Goal: Information Seeking & Learning: Learn about a topic

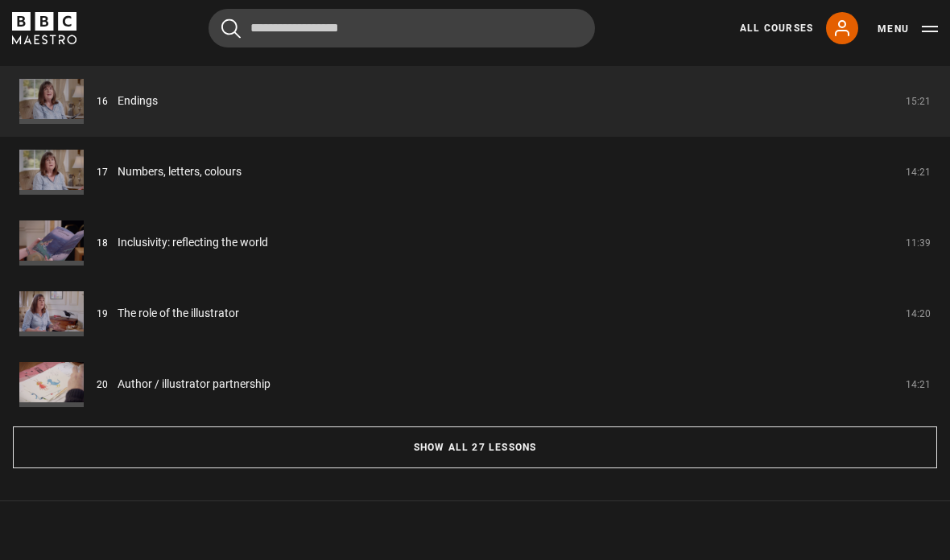
scroll to position [1372, 0]
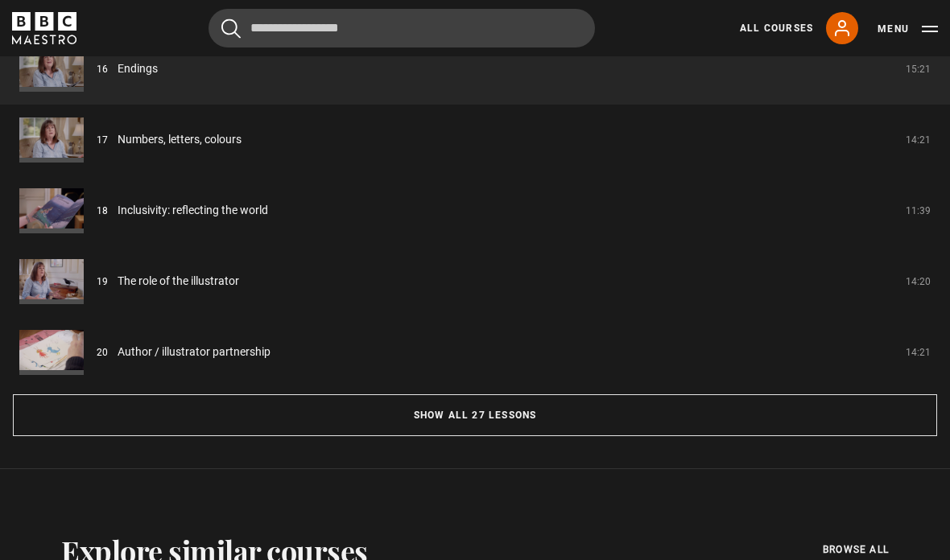
click at [391, 436] on button "Show all 27 lessons" at bounding box center [475, 415] width 924 height 42
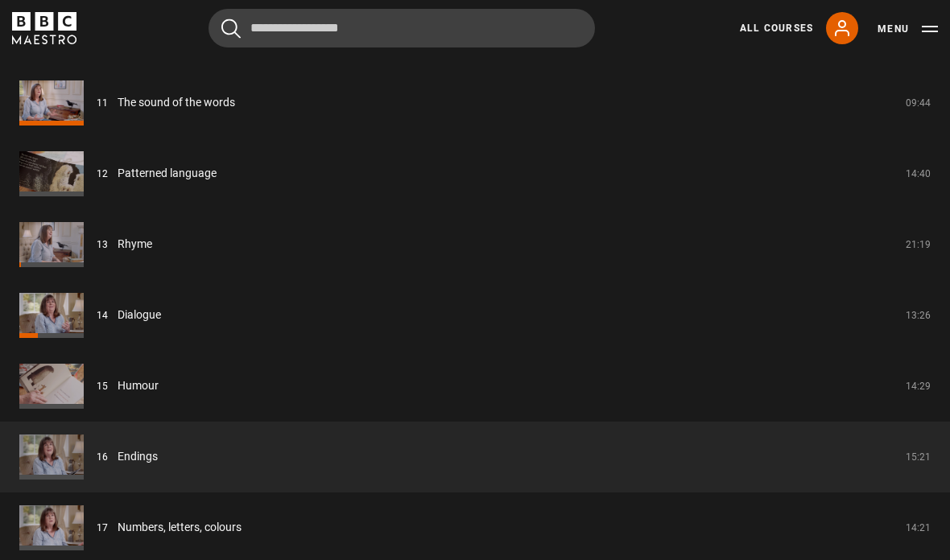
scroll to position [2119, 0]
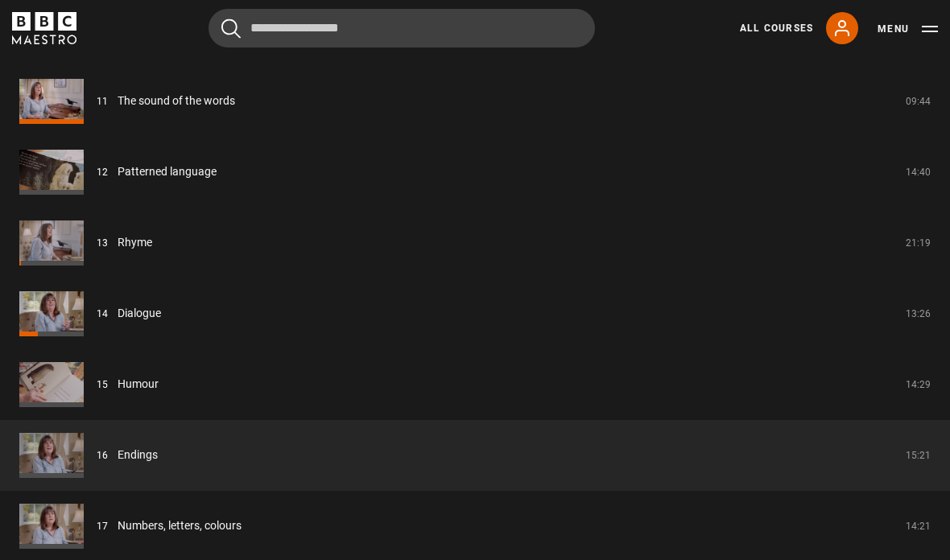
click at [161, 322] on link "Dialogue" at bounding box center [139, 313] width 43 height 17
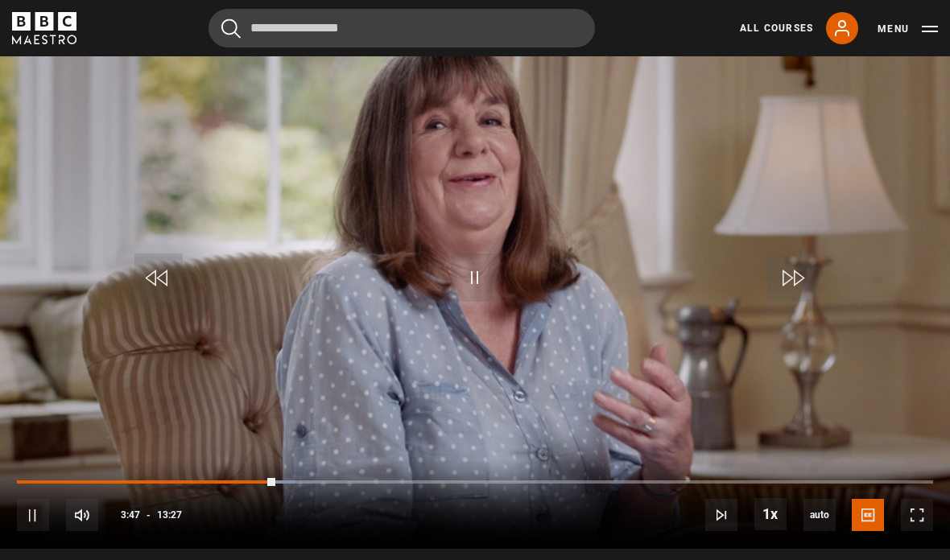
scroll to position [708, 0]
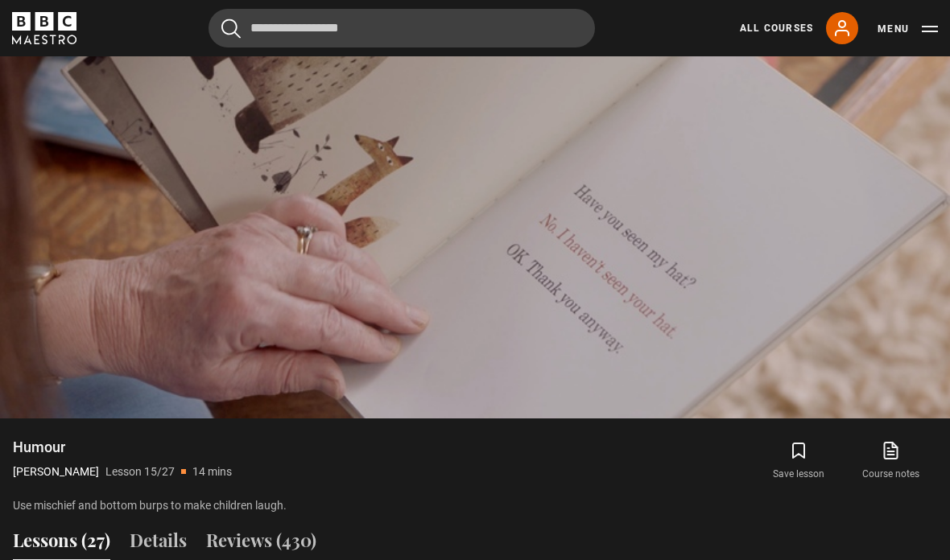
scroll to position [766, 0]
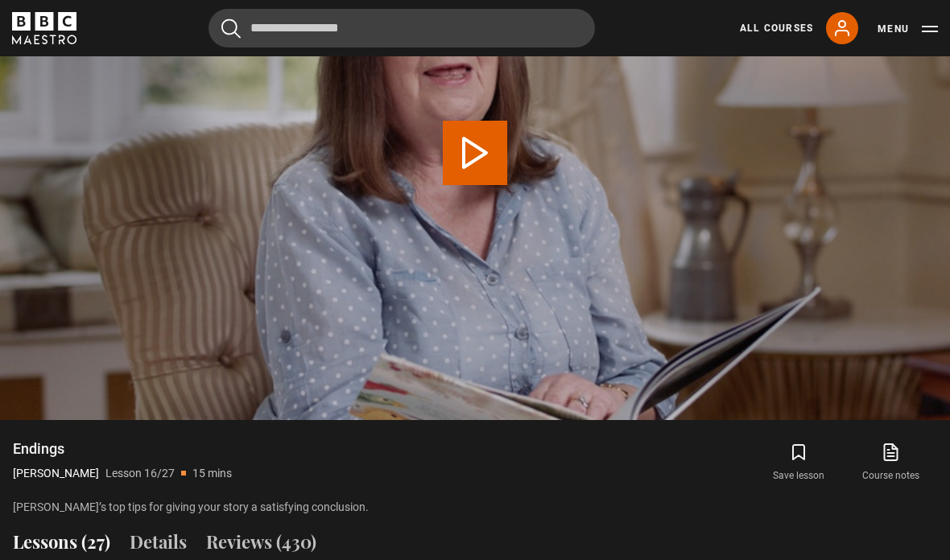
scroll to position [633, 0]
